Goal: Find specific page/section: Find specific page/section

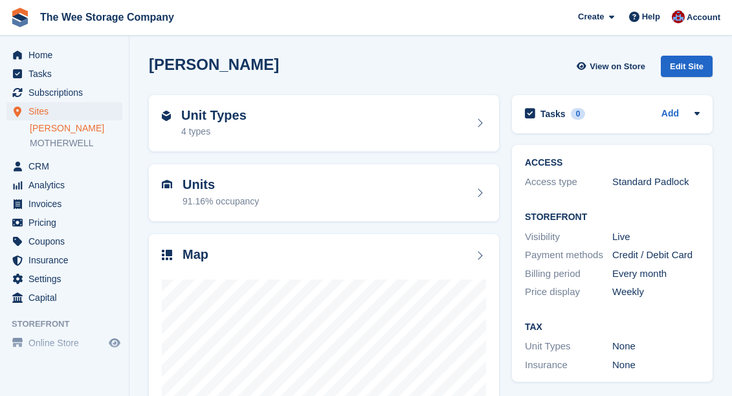
click at [322, 54] on div "HAMILTON View on Store Edit Site" at bounding box center [430, 68] width 577 height 39
click at [61, 145] on link "MOTHERWELL" at bounding box center [76, 143] width 93 height 12
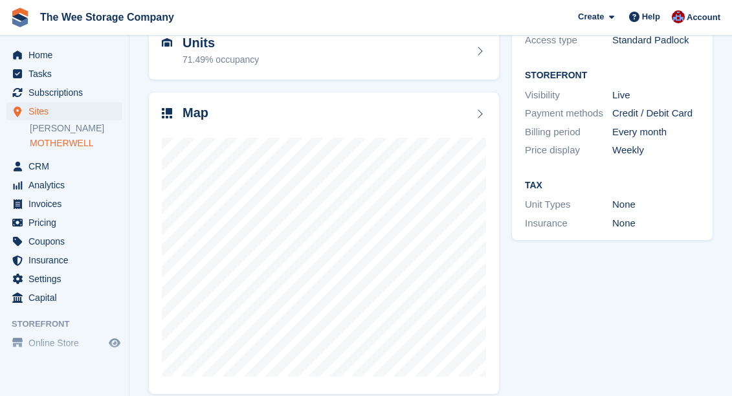
scroll to position [156, 0]
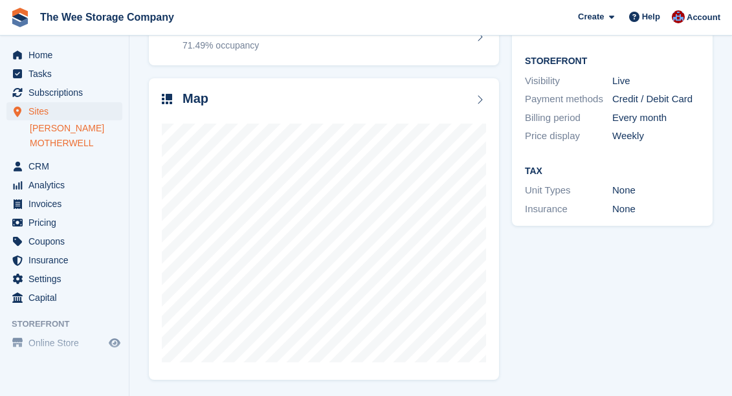
click at [33, 127] on link "[PERSON_NAME]" at bounding box center [76, 128] width 93 height 12
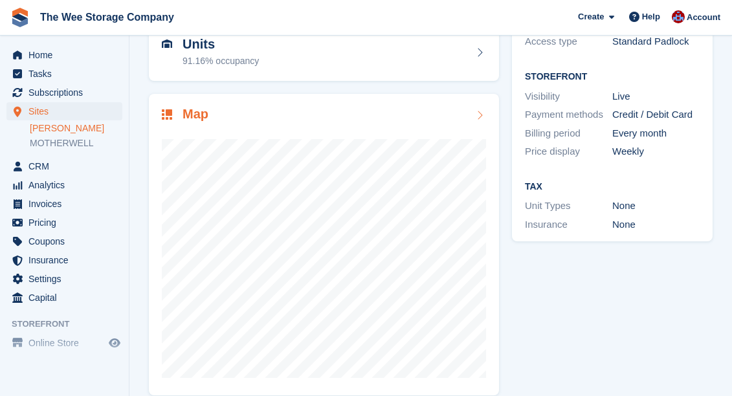
scroll to position [156, 0]
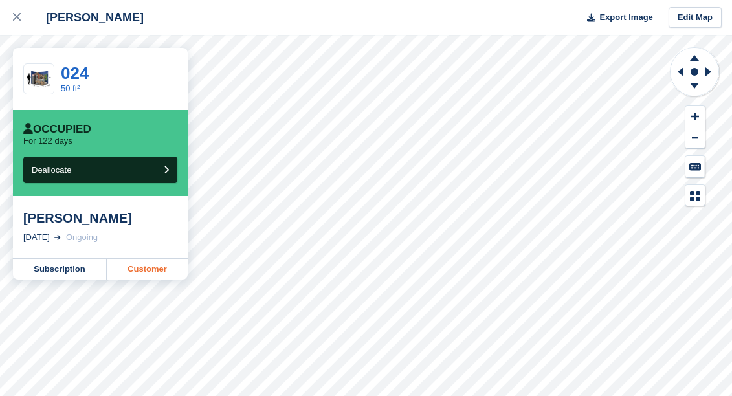
click at [148, 265] on link "Customer" at bounding box center [147, 269] width 81 height 21
click at [17, 11] on div at bounding box center [23, 18] width 21 height 16
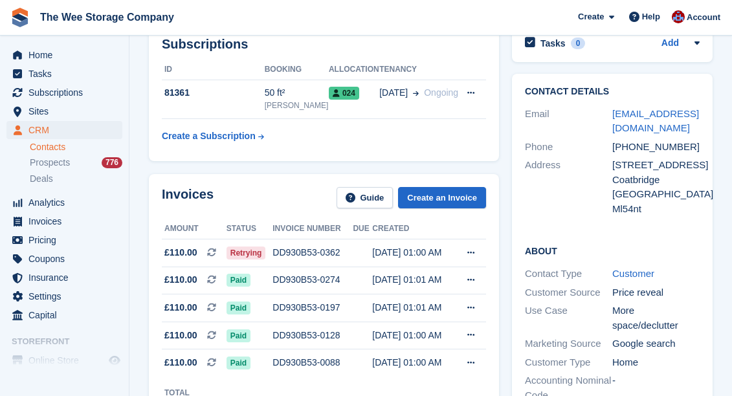
scroll to position [71, 0]
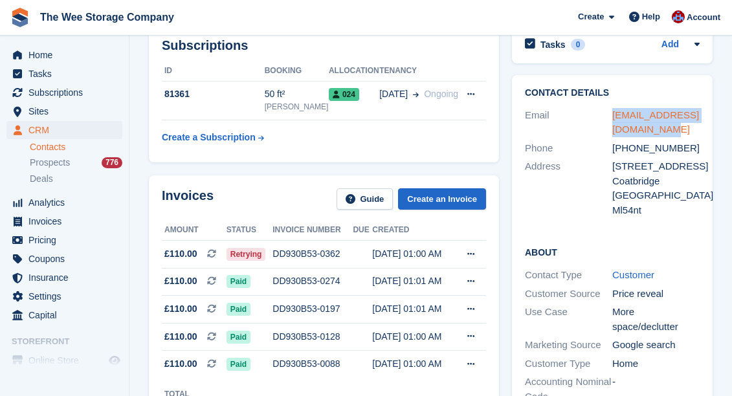
drag, startPoint x: 672, startPoint y: 129, endPoint x: 614, endPoint y: 115, distance: 60.7
click at [614, 115] on div "rossgillespie359@gmail.com" at bounding box center [655, 122] width 87 height 29
copy link "rossgillespie359@gmail.com"
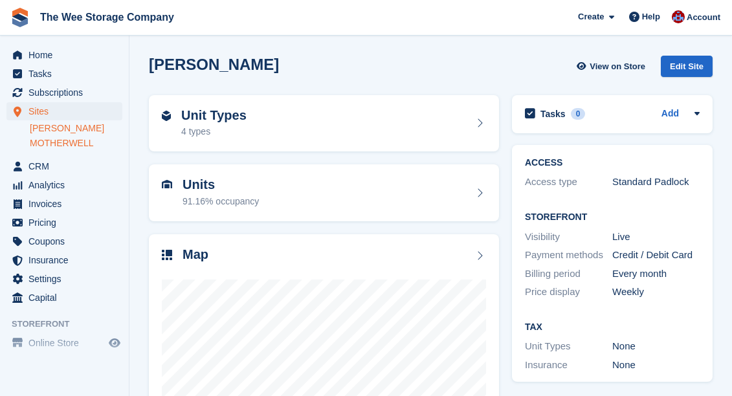
click at [54, 142] on link "MOTHERWELL" at bounding box center [76, 143] width 93 height 12
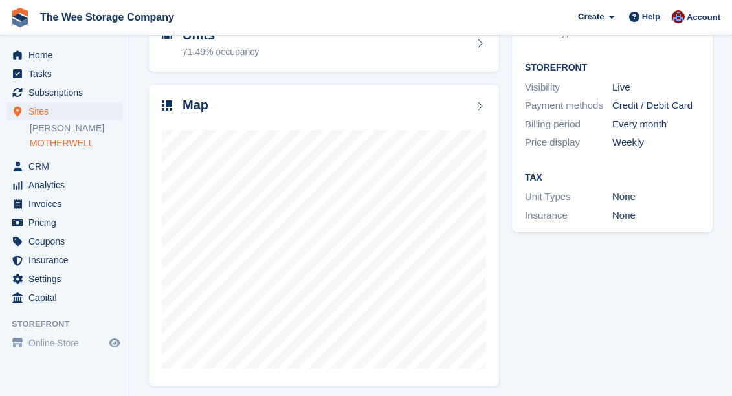
scroll to position [154, 0]
